Goal: Complete application form

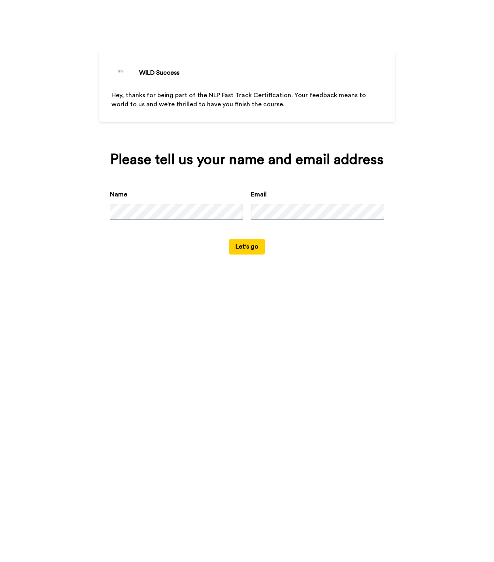
click at [255, 245] on button "Let's go" at bounding box center [247, 247] width 36 height 16
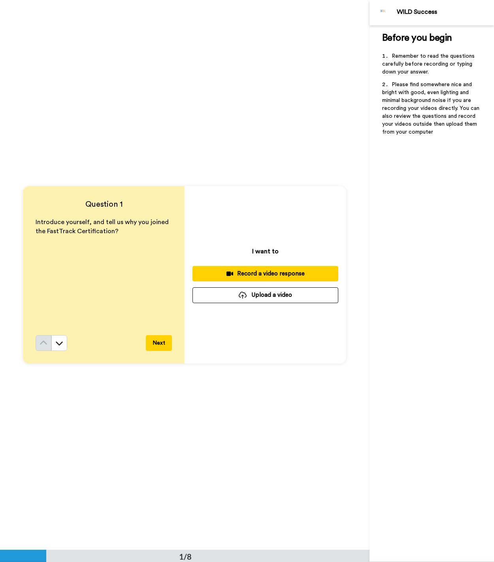
scroll to position [2, 0]
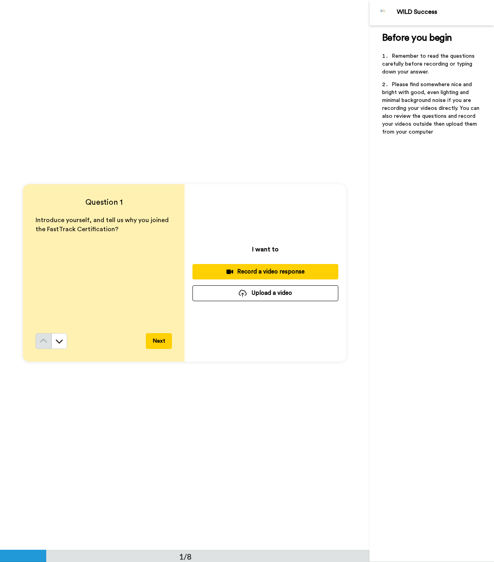
click at [261, 270] on div "Record a video response" at bounding box center [265, 272] width 133 height 8
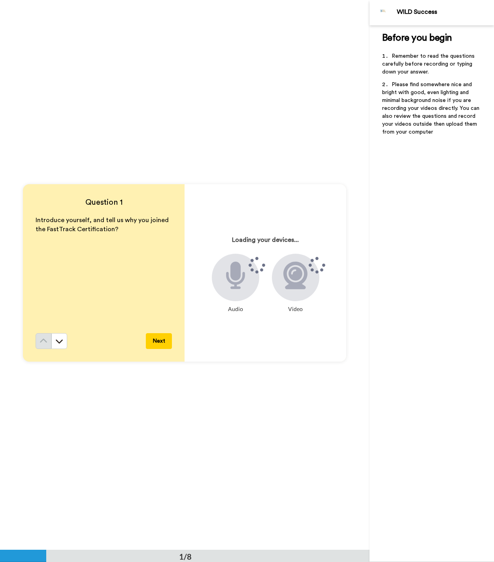
scroll to position [0, 0]
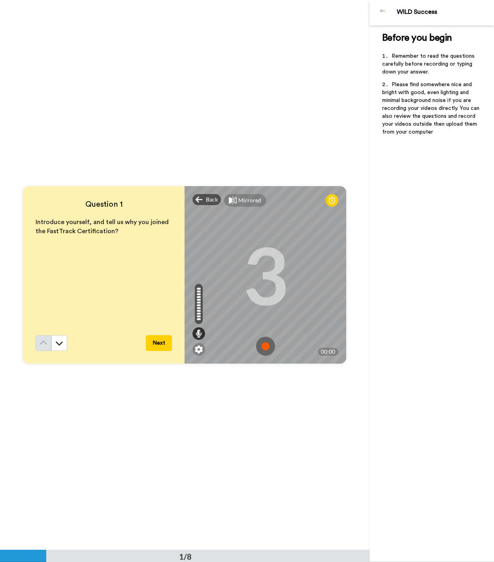
click at [266, 348] on img at bounding box center [265, 346] width 19 height 19
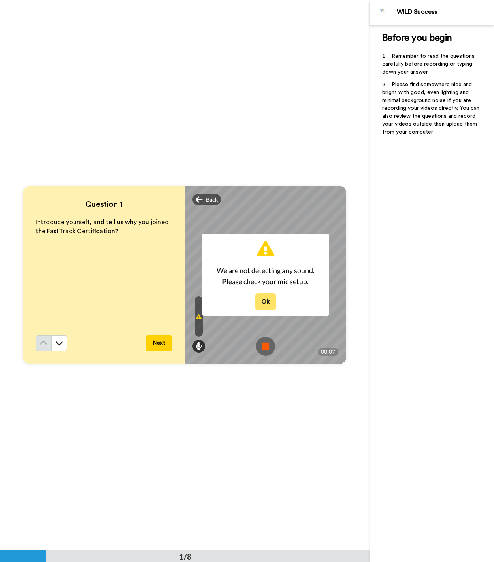
click at [264, 299] on button "Ok" at bounding box center [265, 301] width 21 height 17
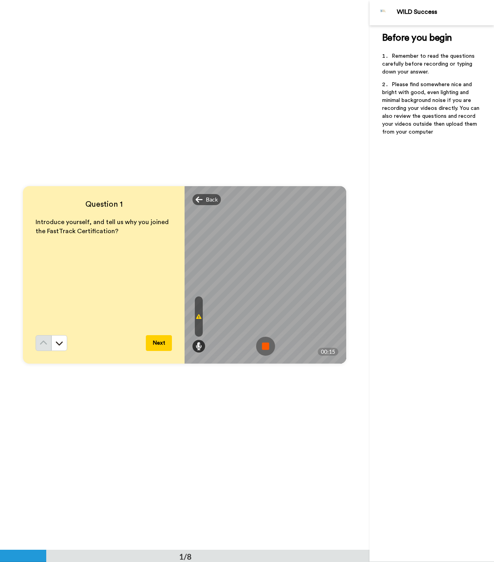
click at [266, 347] on img at bounding box center [265, 346] width 19 height 19
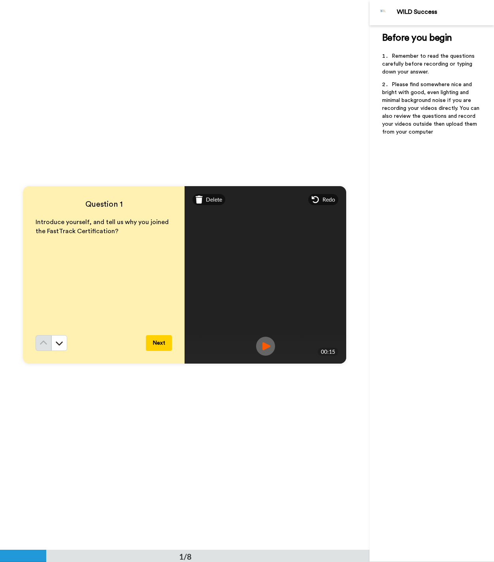
click at [327, 200] on span "Redo" at bounding box center [329, 200] width 13 height 8
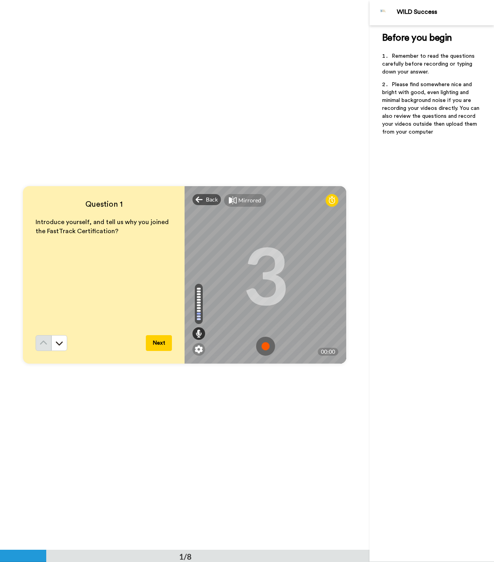
click at [265, 346] on img at bounding box center [265, 346] width 19 height 19
click at [268, 350] on img at bounding box center [265, 346] width 19 height 19
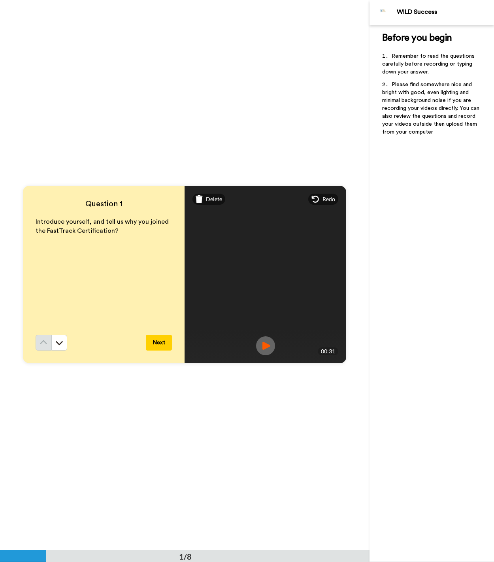
click at [161, 341] on button "Next" at bounding box center [159, 343] width 26 height 16
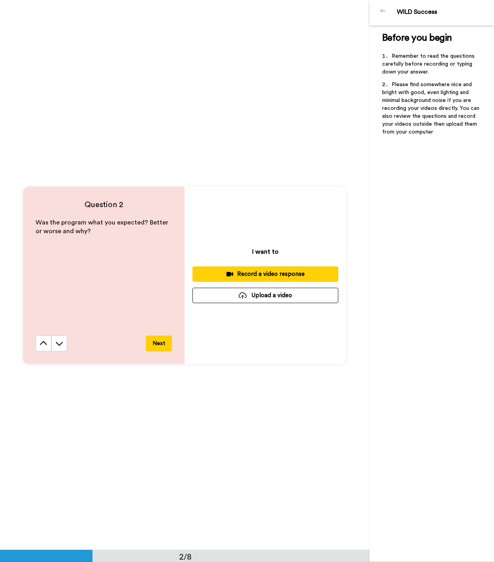
scroll to position [550, 0]
click at [265, 274] on div "Record a video response" at bounding box center [265, 274] width 133 height 8
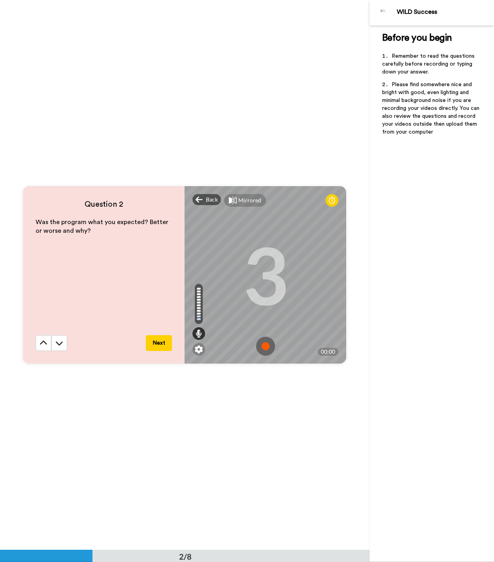
click at [266, 345] on img at bounding box center [265, 346] width 19 height 19
click at [269, 346] on img at bounding box center [265, 346] width 19 height 19
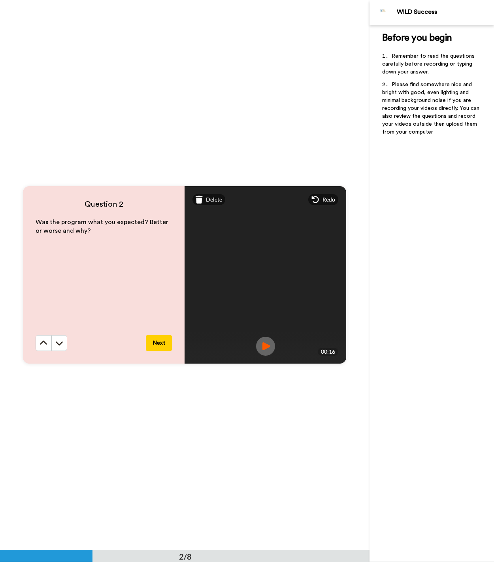
click at [163, 344] on button "Next" at bounding box center [159, 343] width 26 height 16
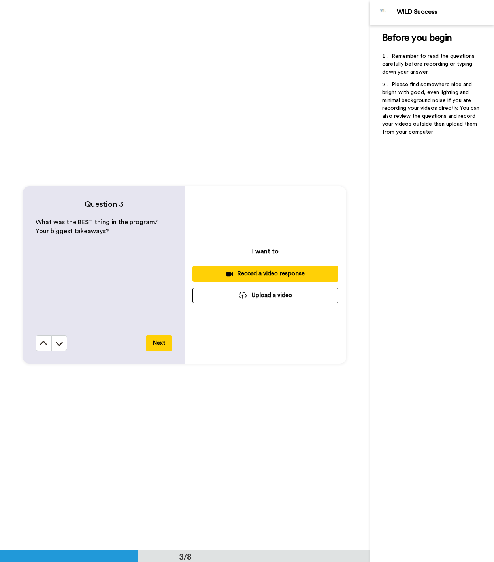
scroll to position [1100, 0]
click at [272, 274] on div "Record a video response" at bounding box center [265, 273] width 133 height 8
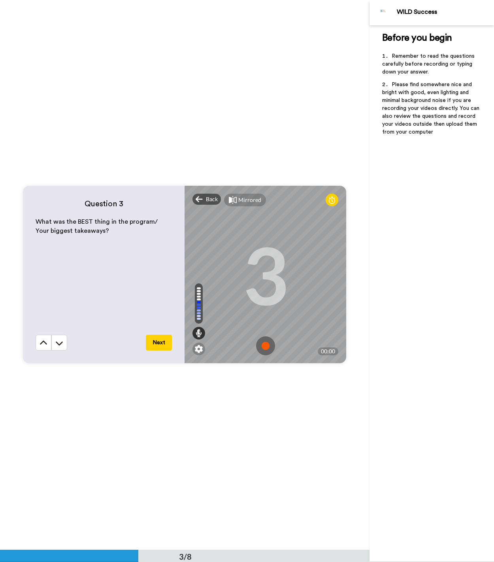
click at [266, 348] on img at bounding box center [265, 346] width 19 height 19
drag, startPoint x: 269, startPoint y: 347, endPoint x: 276, endPoint y: 346, distance: 7.9
click at [268, 347] on img at bounding box center [265, 346] width 19 height 19
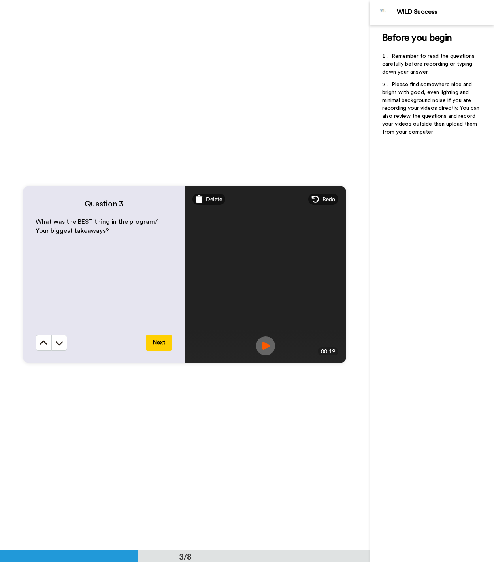
click at [161, 342] on button "Next" at bounding box center [159, 343] width 26 height 16
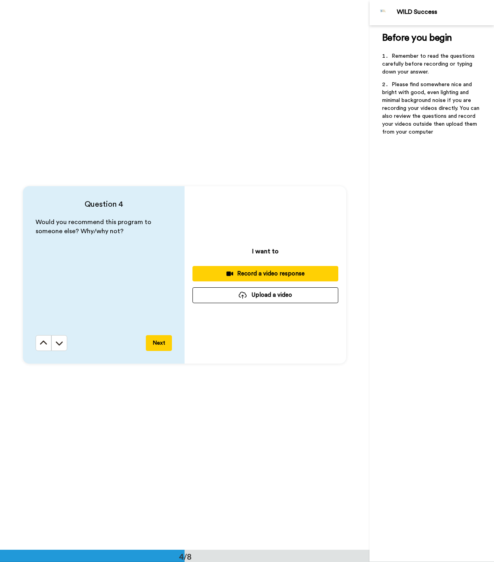
scroll to position [1650, 0]
click at [275, 274] on div "Record a video response" at bounding box center [265, 273] width 133 height 8
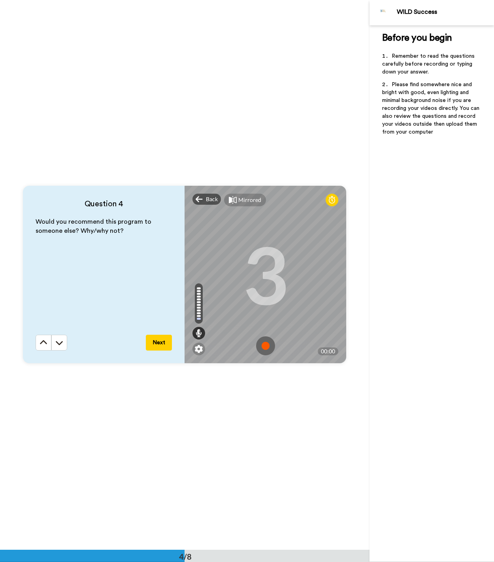
click at [265, 344] on img at bounding box center [265, 346] width 19 height 19
click at [267, 346] on img at bounding box center [265, 346] width 19 height 19
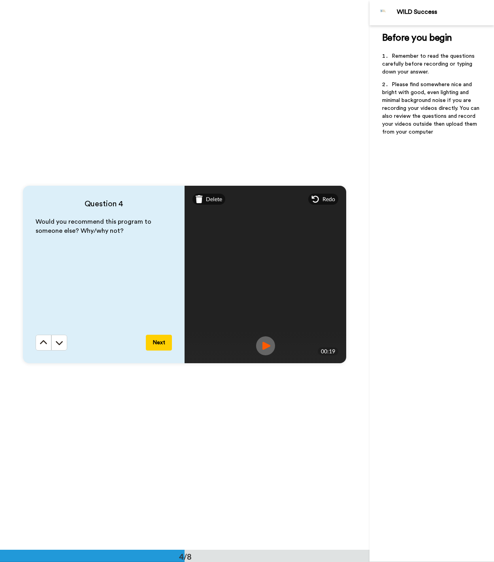
click at [164, 343] on button "Next" at bounding box center [159, 343] width 26 height 16
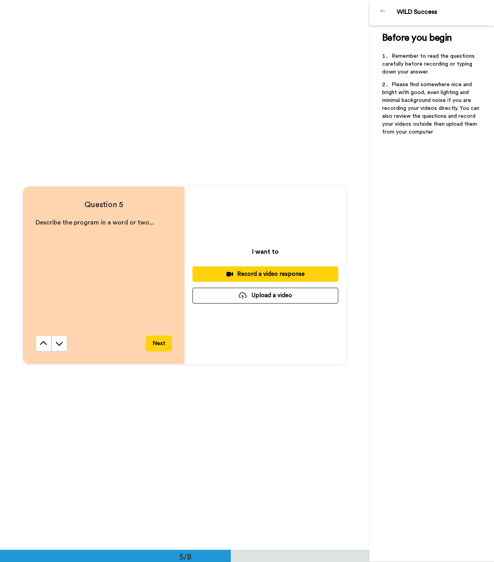
scroll to position [2200, 0]
click at [267, 274] on div "Record a video response" at bounding box center [265, 274] width 133 height 8
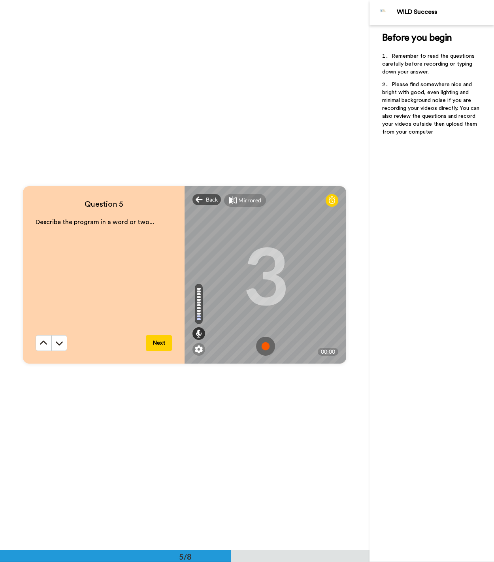
click at [265, 345] on img at bounding box center [265, 346] width 19 height 19
click at [268, 346] on img at bounding box center [265, 346] width 19 height 19
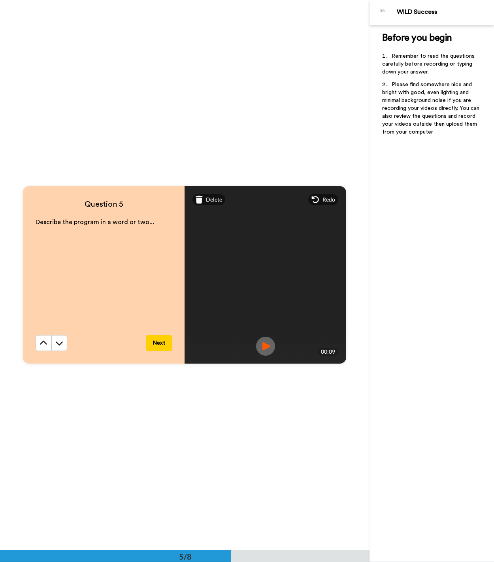
click at [165, 343] on button "Next" at bounding box center [159, 343] width 26 height 16
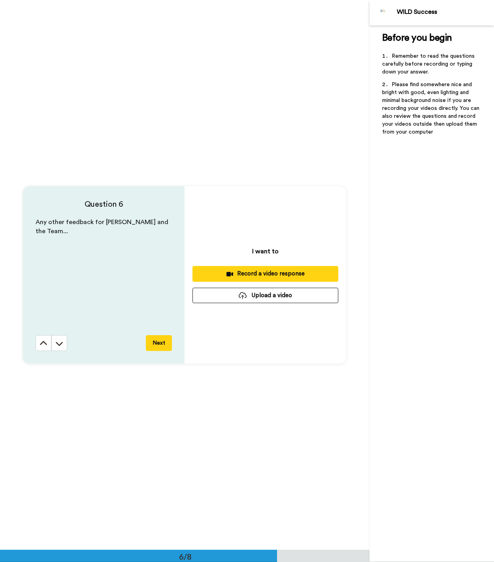
scroll to position [2750, 0]
click at [268, 273] on div "Record a video response" at bounding box center [265, 273] width 133 height 8
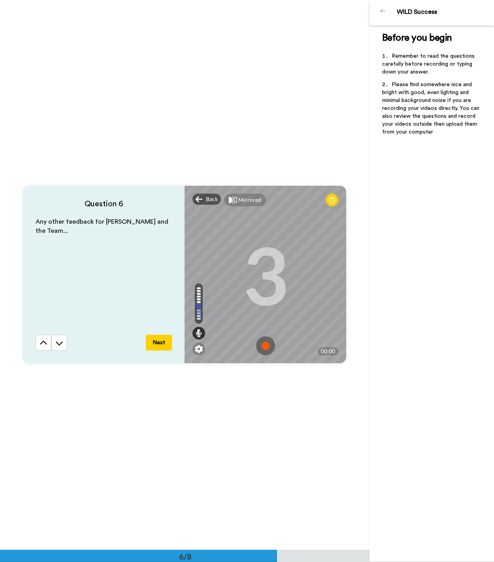
click at [265, 344] on img at bounding box center [265, 346] width 19 height 19
drag, startPoint x: 268, startPoint y: 346, endPoint x: 284, endPoint y: 338, distance: 18.4
click at [268, 346] on img at bounding box center [265, 346] width 19 height 19
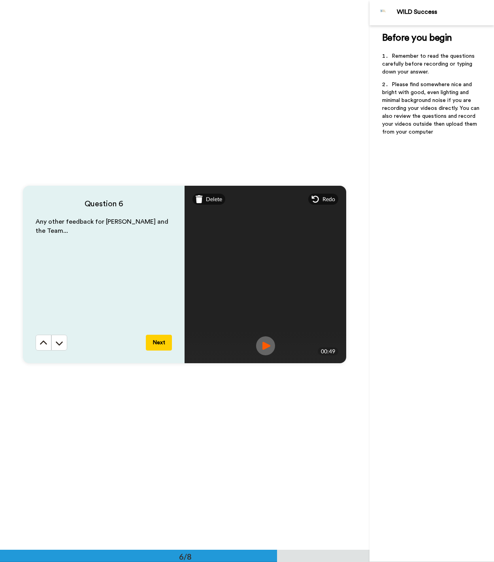
click at [161, 345] on button "Next" at bounding box center [159, 343] width 26 height 16
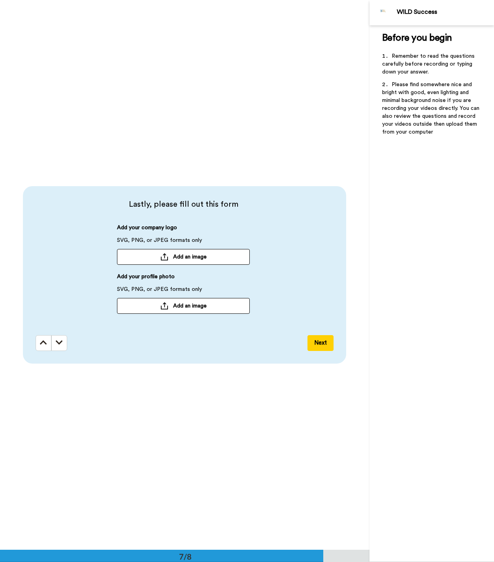
scroll to position [3300, 0]
click at [169, 257] on button "Add an image" at bounding box center [183, 257] width 133 height 16
click at [243, 255] on icon at bounding box center [244, 257] width 11 height 6
click at [187, 257] on span "Add an image" at bounding box center [190, 257] width 34 height 8
click at [207, 307] on span "Add an image" at bounding box center [190, 305] width 34 height 8
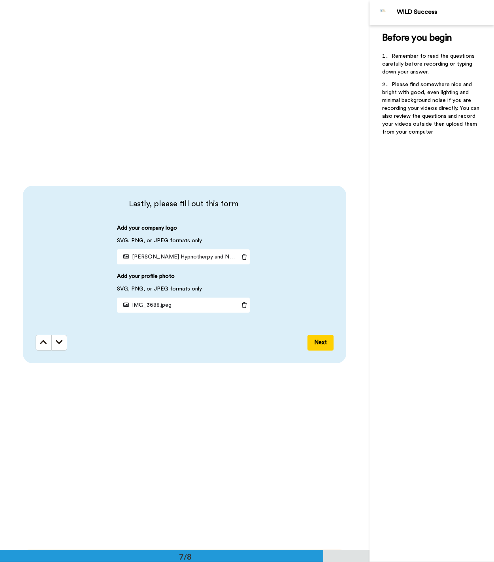
click at [325, 344] on button "Next" at bounding box center [321, 343] width 26 height 16
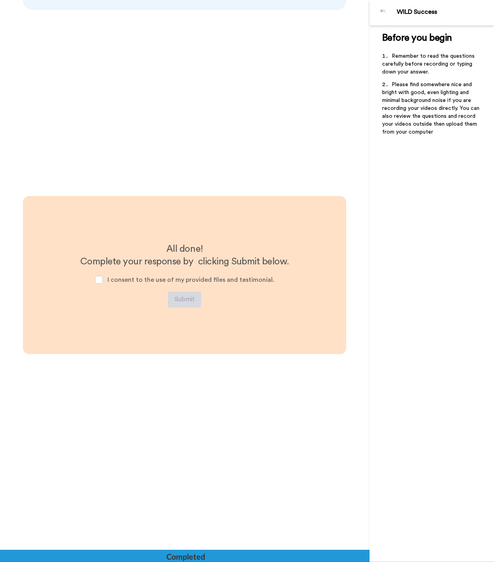
scroll to position [3654, 0]
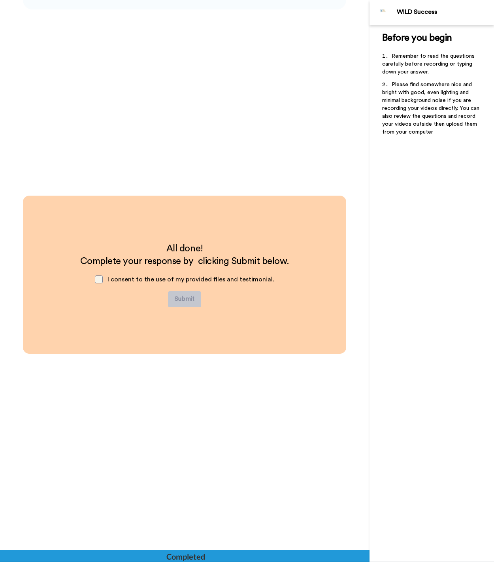
click at [101, 279] on span at bounding box center [99, 280] width 8 height 8
click at [189, 301] on button "Submit" at bounding box center [184, 299] width 33 height 16
